Goal: Contribute content: Add original content to the website for others to see

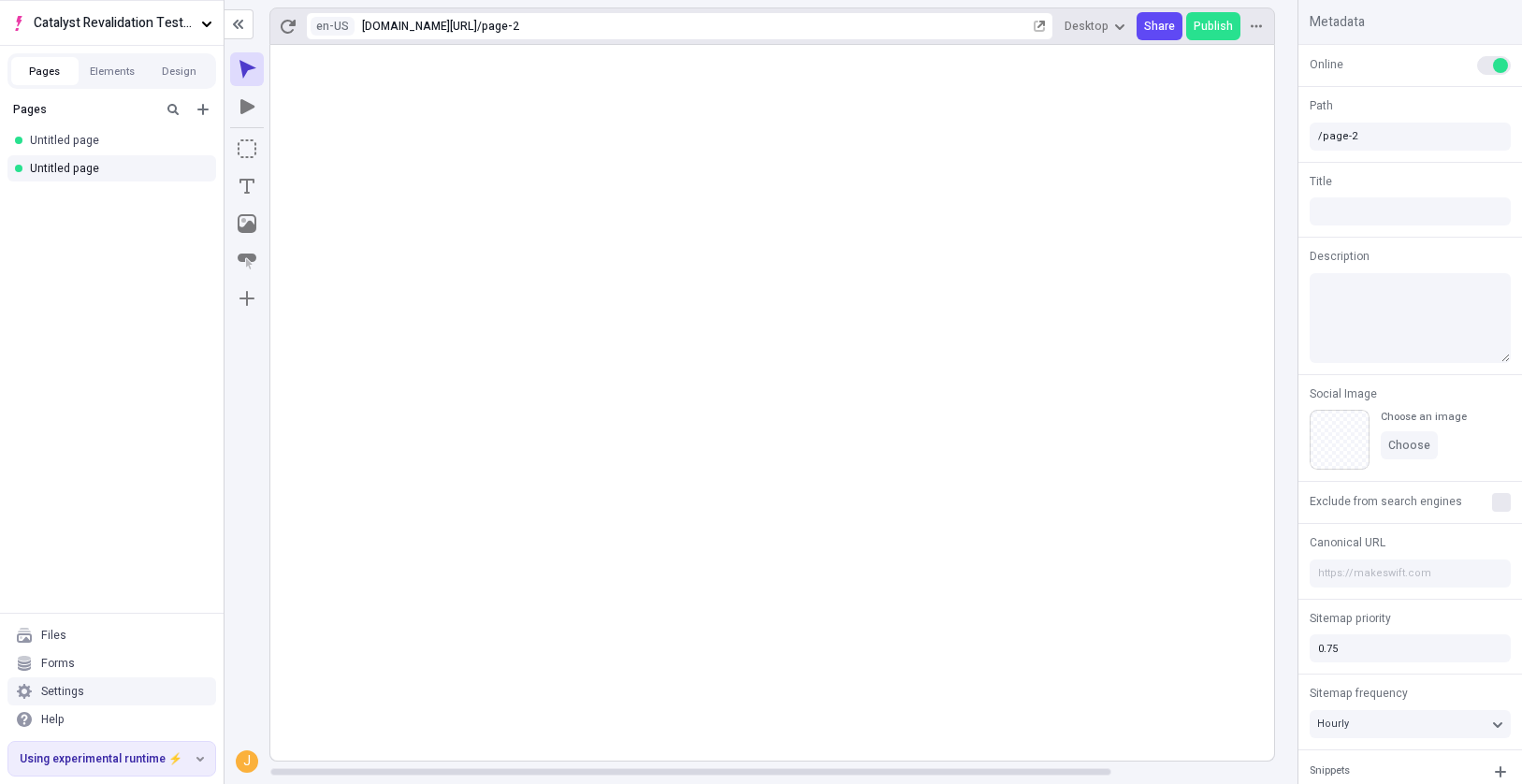
drag, startPoint x: 0, startPoint y: 0, endPoint x: 243, endPoint y: 371, distance: 443.5
click at [243, 371] on div "J" at bounding box center [247, 414] width 45 height 739
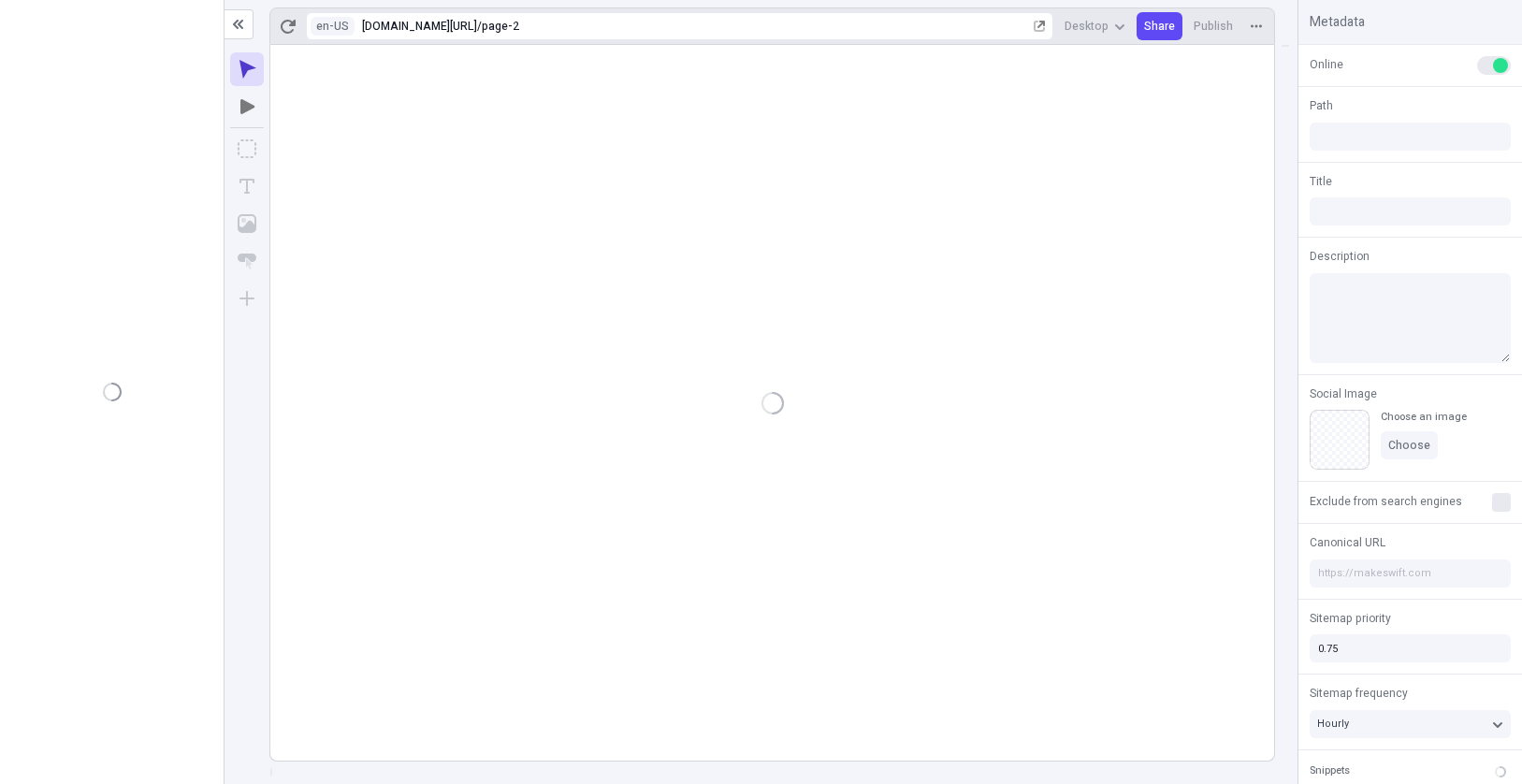
type input "/page-2"
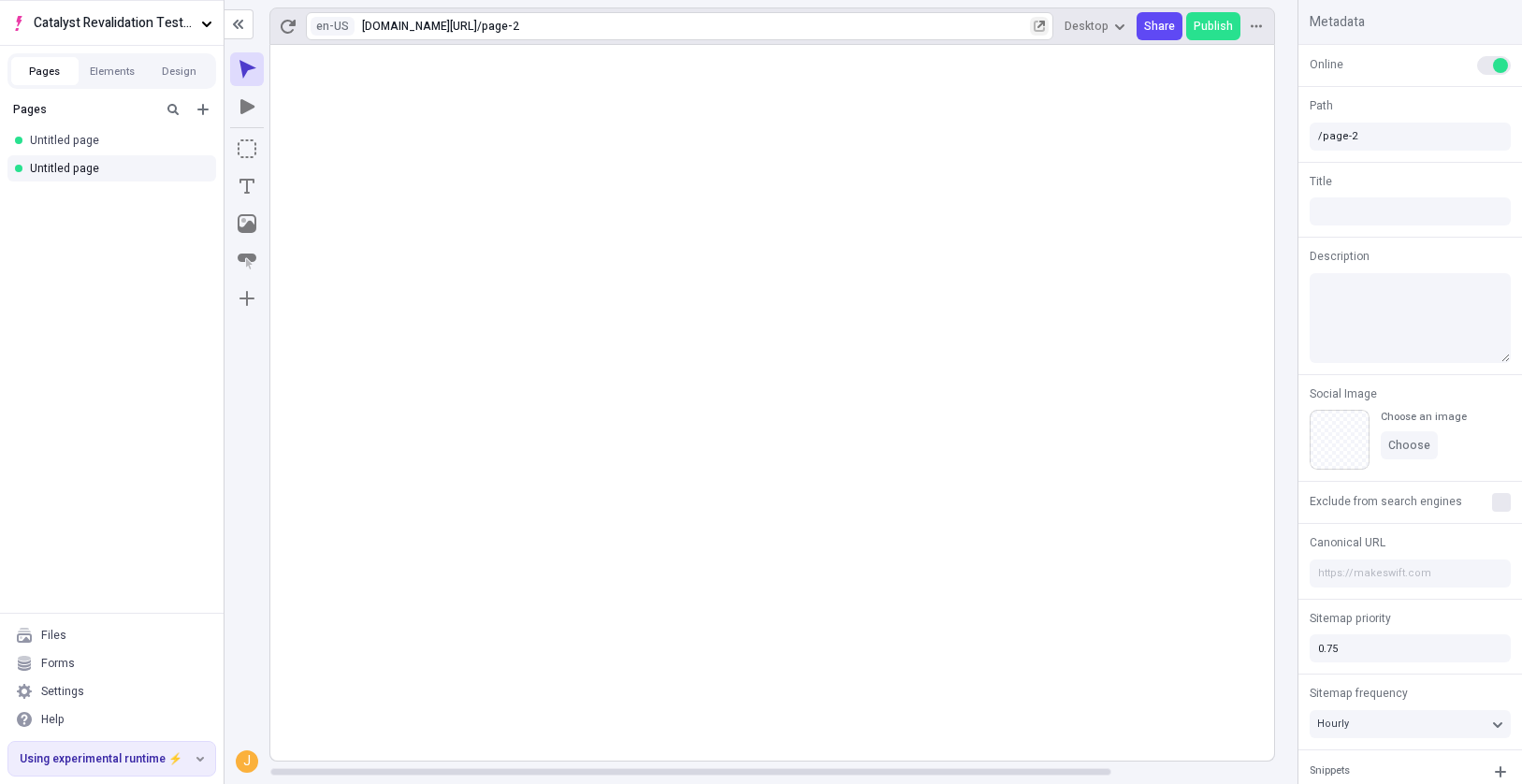
click at [1045, 25] on icon "button" at bounding box center [1038, 26] width 11 height 11
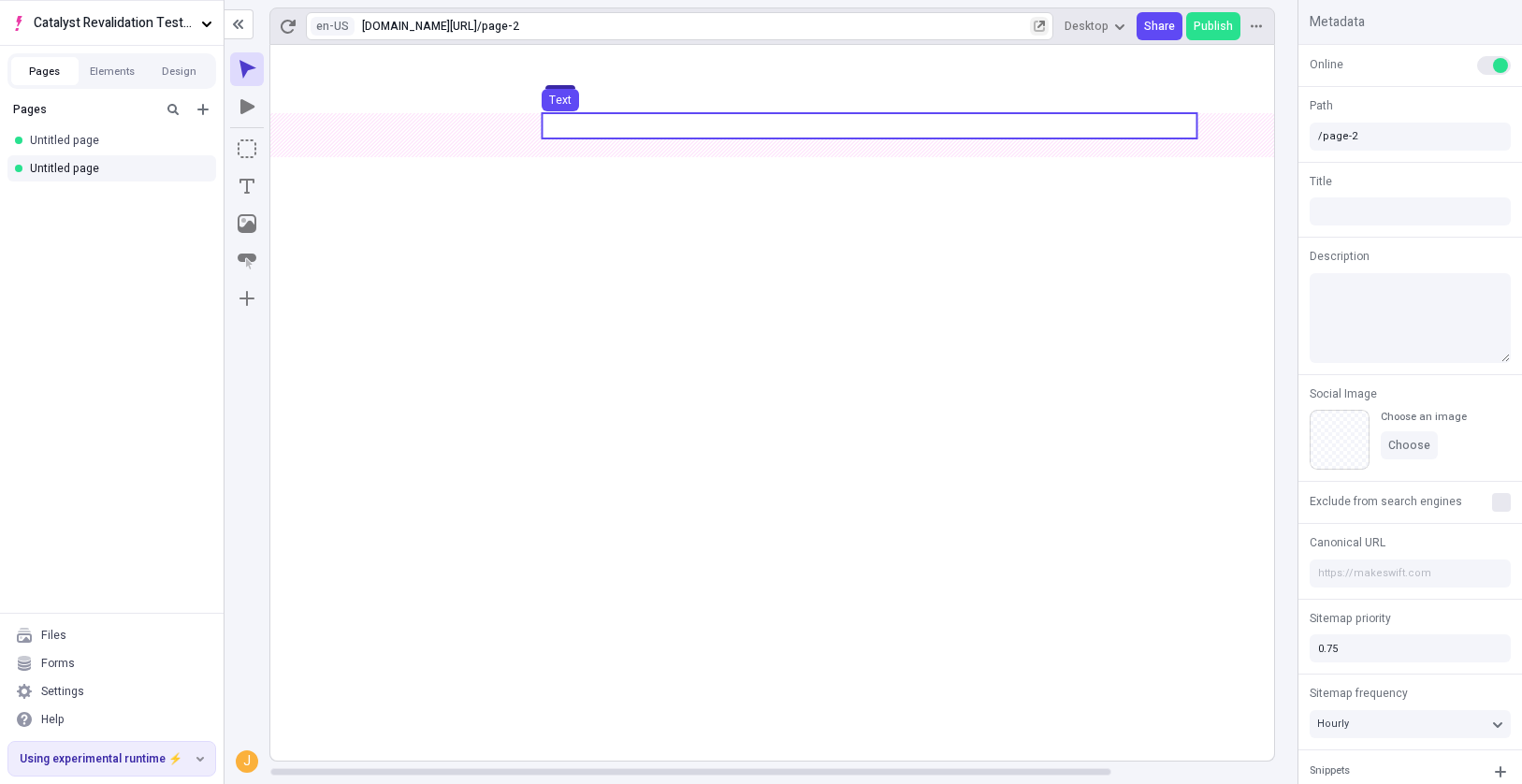
click at [612, 133] on use at bounding box center [868, 126] width 655 height 26
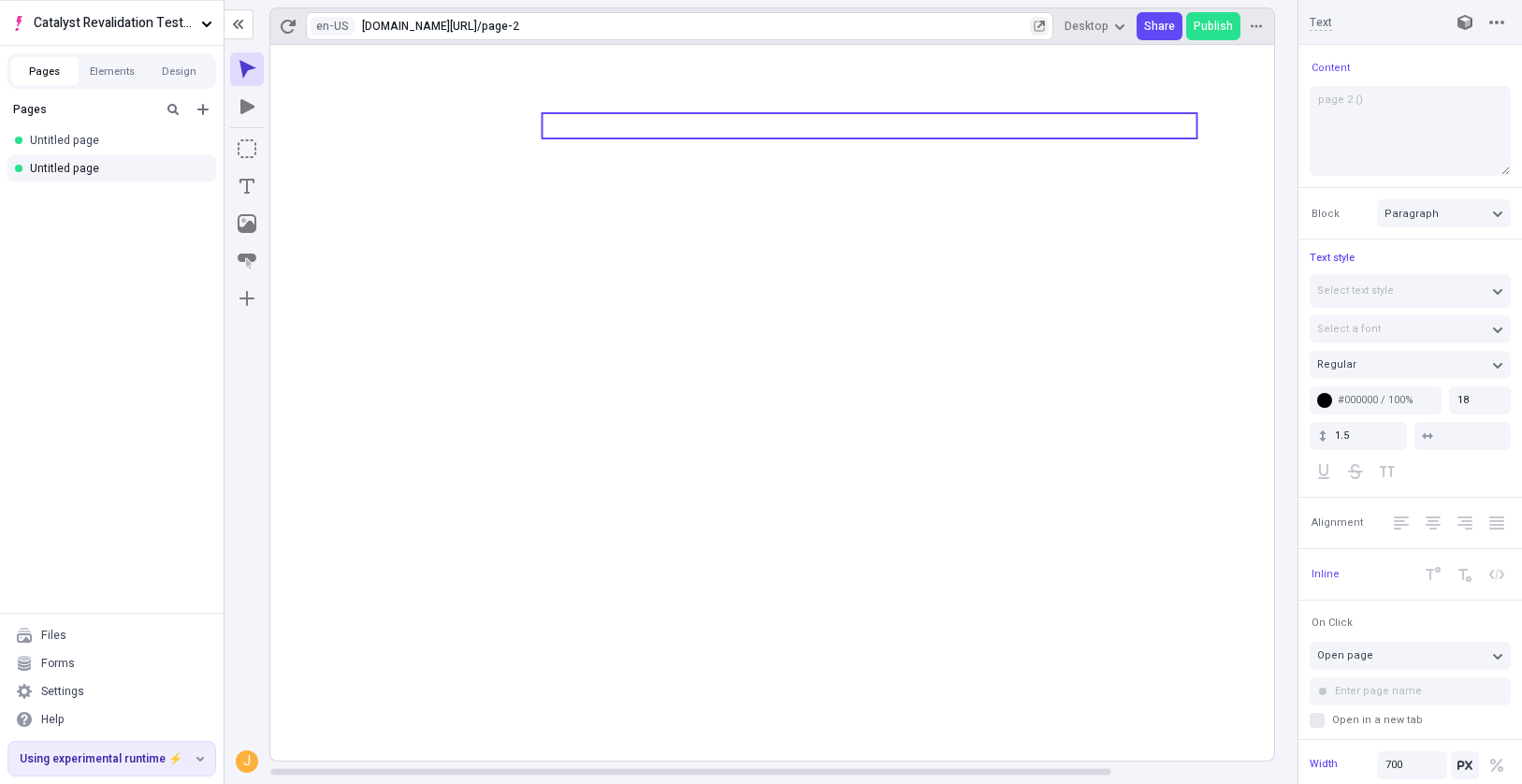
type textarea "page 2 (H)"
click at [989, 671] on icon at bounding box center [868, 402] width 1198 height 715
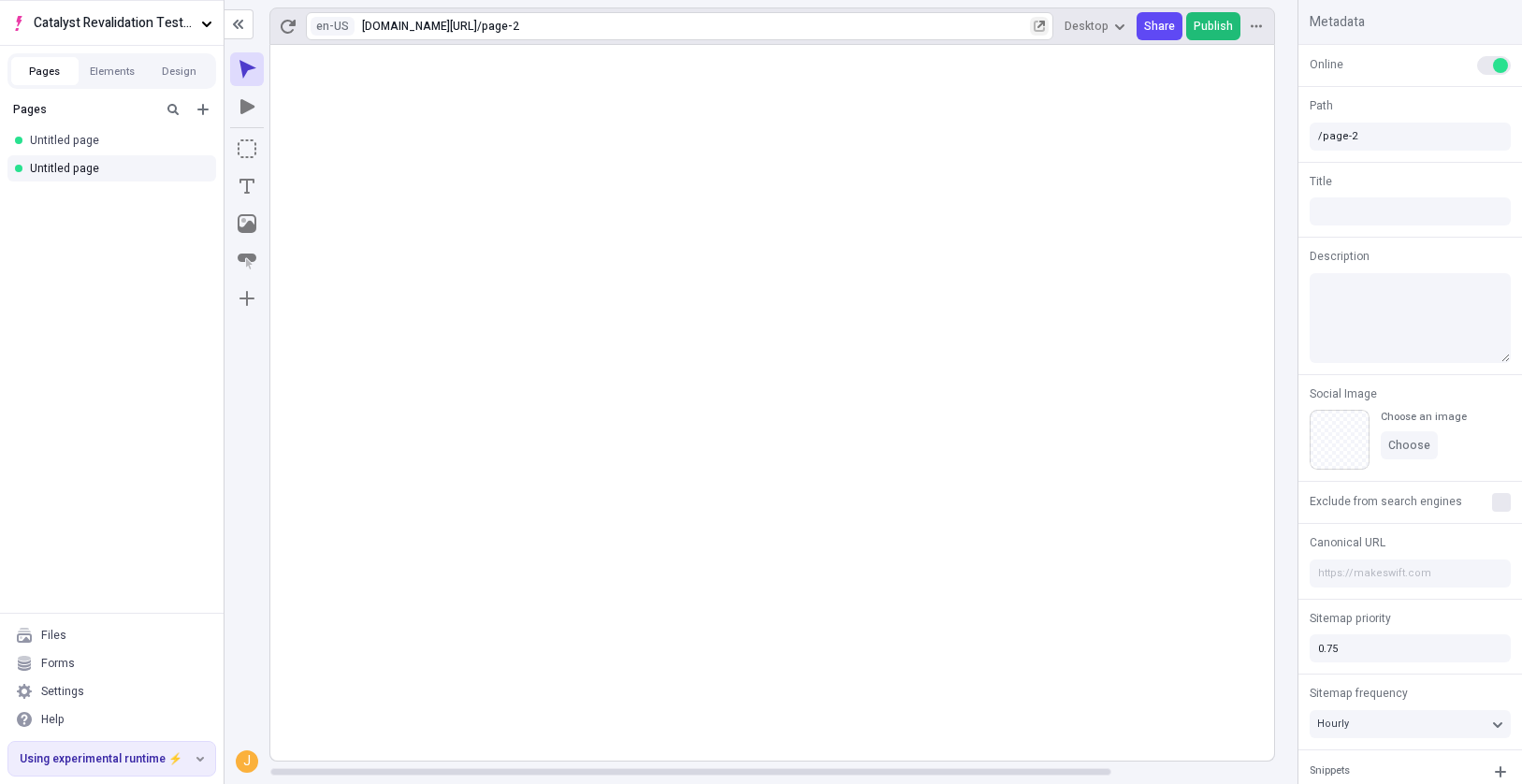
click at [1196, 26] on span "Publish" at bounding box center [1213, 26] width 39 height 15
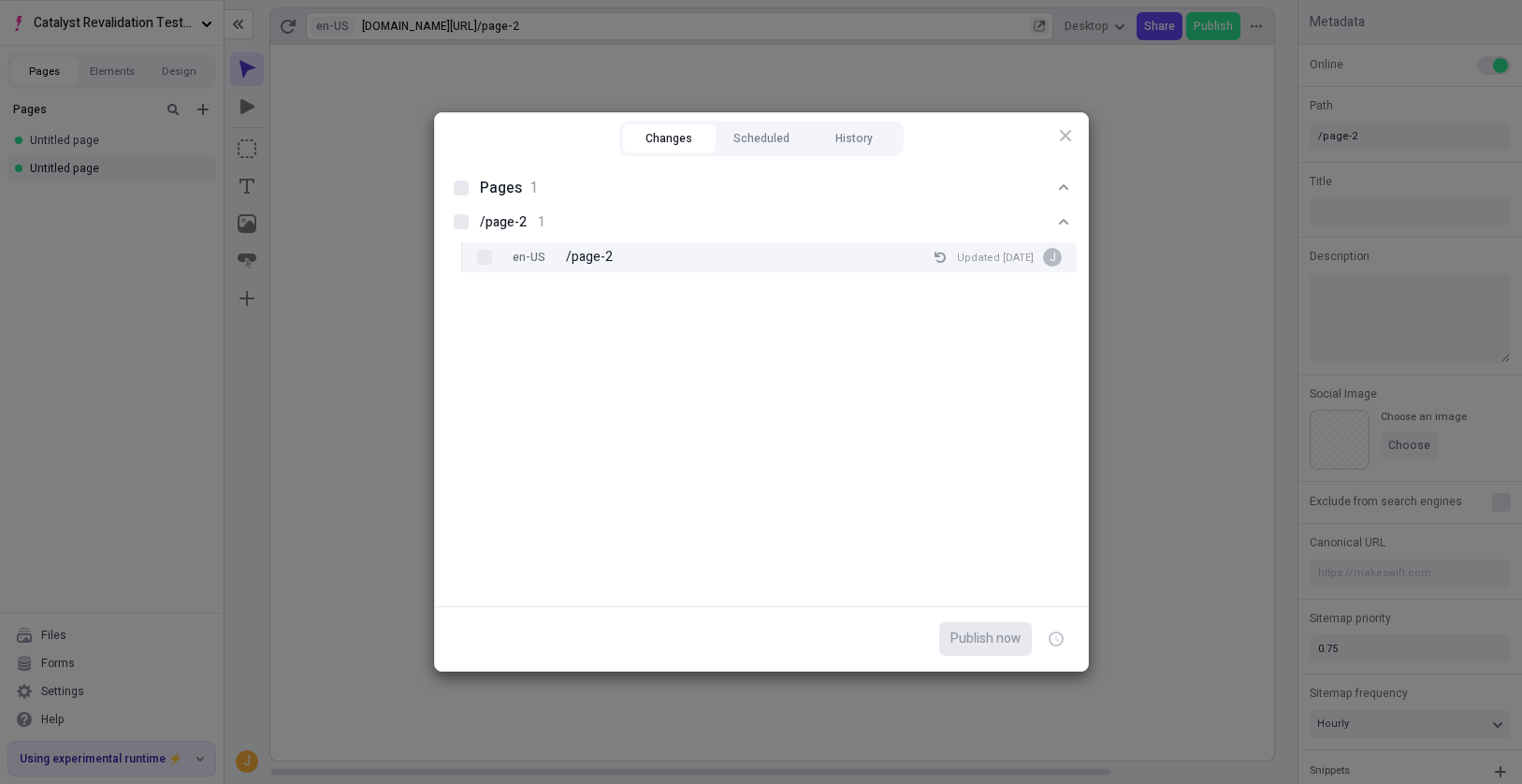
click at [604, 257] on p "/page-2" at bounding box center [590, 257] width 47 height 21
checkbox input "true"
click at [972, 636] on span "Publish now" at bounding box center [984, 638] width 70 height 21
